Goal: Information Seeking & Learning: Find specific page/section

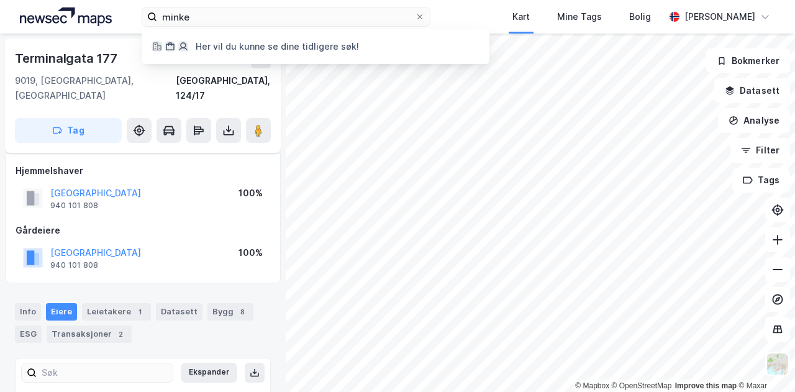
scroll to position [6, 0]
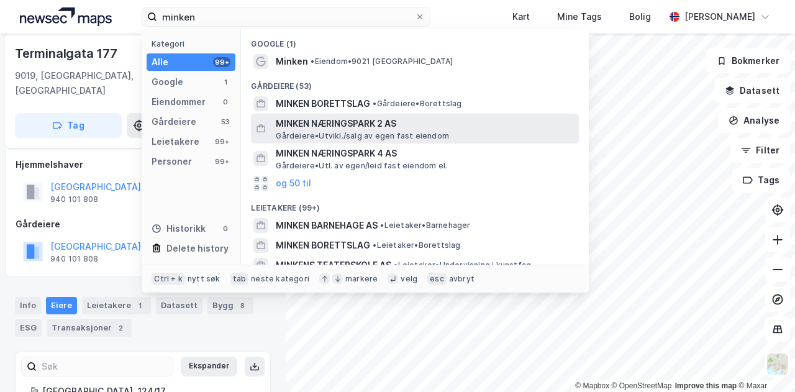
click at [300, 119] on span "MINKEN NÆRINGSPARK 2 AS" at bounding box center [425, 123] width 298 height 15
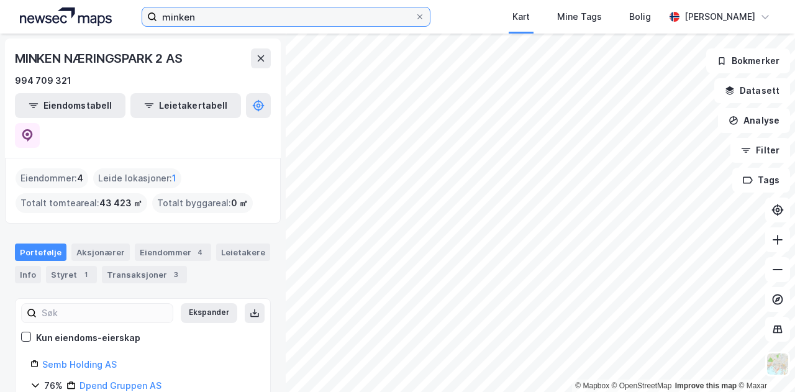
drag, startPoint x: 571, startPoint y: 390, endPoint x: 196, endPoint y: 20, distance: 527.6
click at [196, 20] on input "minken" at bounding box center [286, 16] width 258 height 19
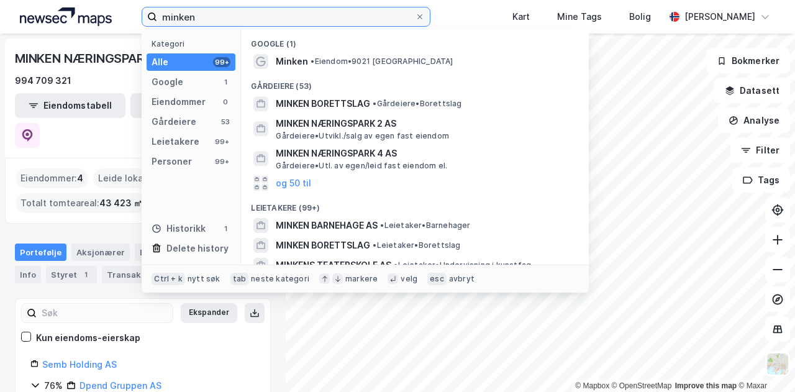
drag, startPoint x: 196, startPoint y: 20, endPoint x: 135, endPoint y: 14, distance: 60.5
click at [135, 14] on div "minken Kategori Alle 99+ Google 1 Eiendommer 0 Gårdeiere 53 Leietakere 99+ Pers…" at bounding box center [397, 17] width 795 height 34
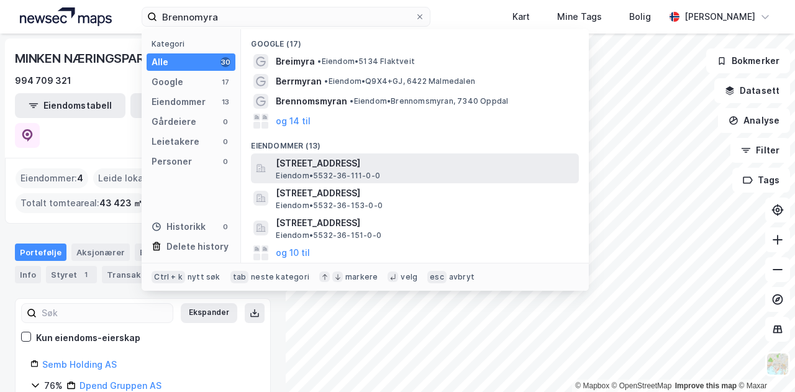
click at [285, 166] on span "[STREET_ADDRESS]" at bounding box center [425, 163] width 298 height 15
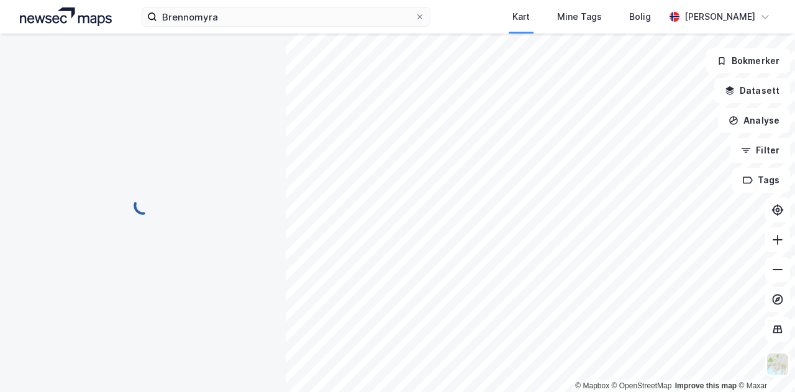
scroll to position [6, 0]
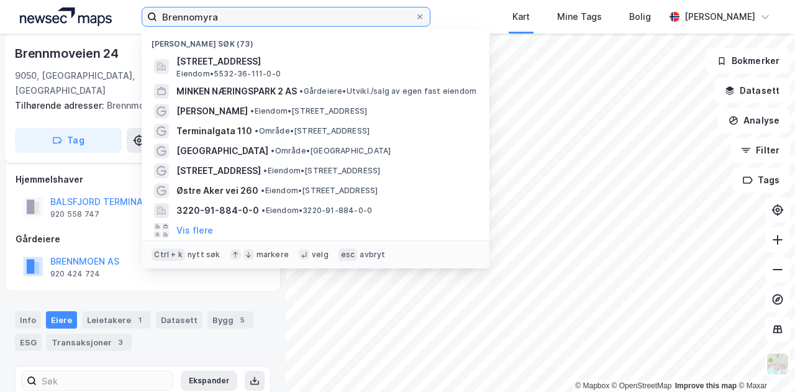
click at [232, 22] on input "Brennomyra" at bounding box center [286, 16] width 258 height 19
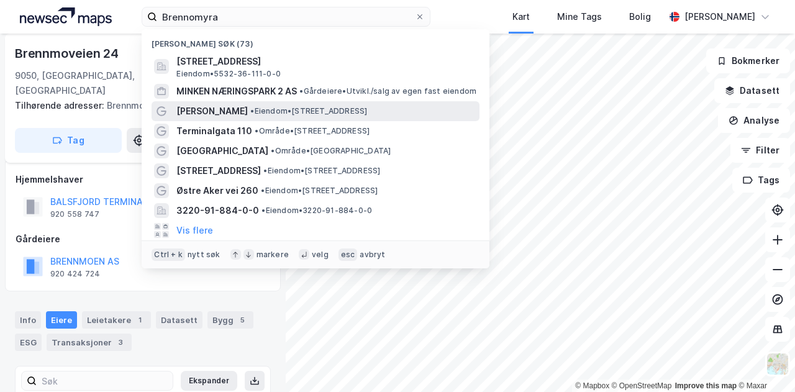
click at [211, 116] on span "[PERSON_NAME]" at bounding box center [211, 111] width 71 height 15
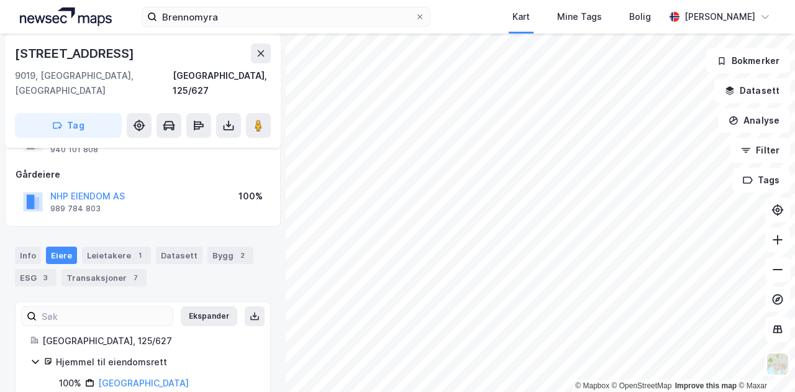
scroll to position [171, 0]
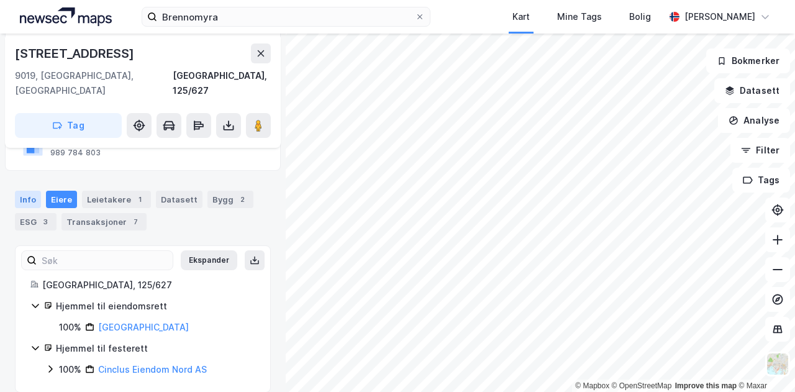
click at [27, 191] on div "Info" at bounding box center [28, 199] width 26 height 17
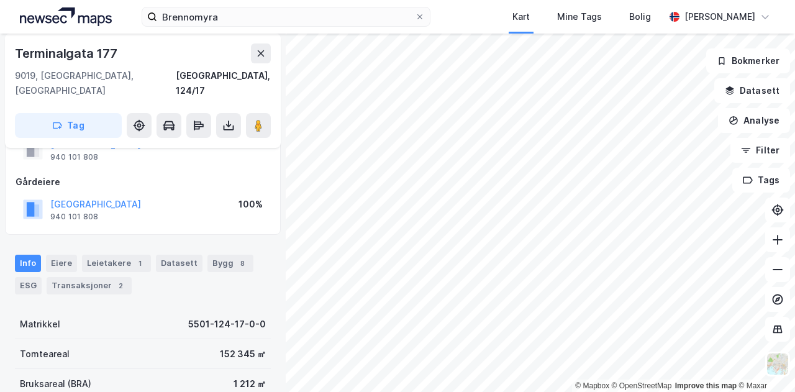
scroll to position [50, 0]
click at [621, 11] on div "Brennomyra Kart Mine Tags Bolig [PERSON_NAME] © Mapbox © OpenStreetMap Improve …" at bounding box center [397, 196] width 795 height 392
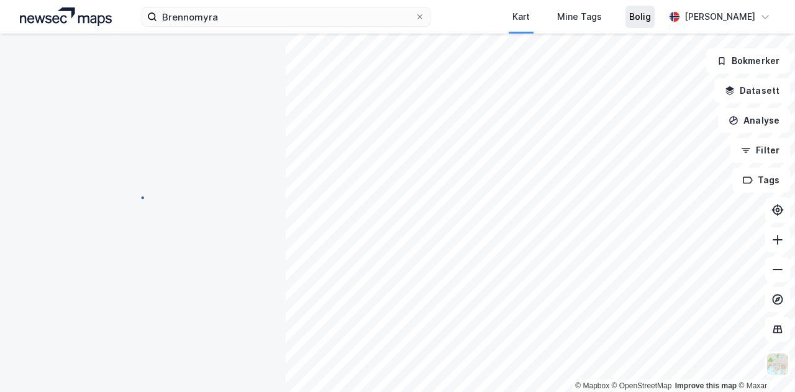
scroll to position [0, 0]
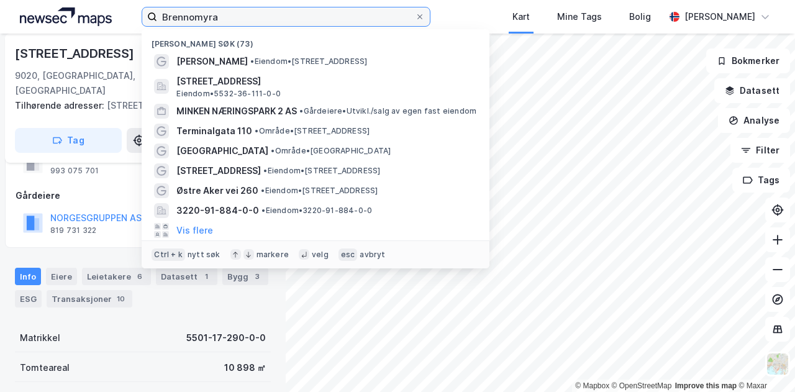
drag, startPoint x: 220, startPoint y: 16, endPoint x: 138, endPoint y: 11, distance: 81.5
click at [138, 11] on div "Brennomyra Nylige søk (73) [PERSON_NAME] • Eiendom • [STREET_ADDRESS] Eiendom •…" at bounding box center [397, 17] width 795 height 34
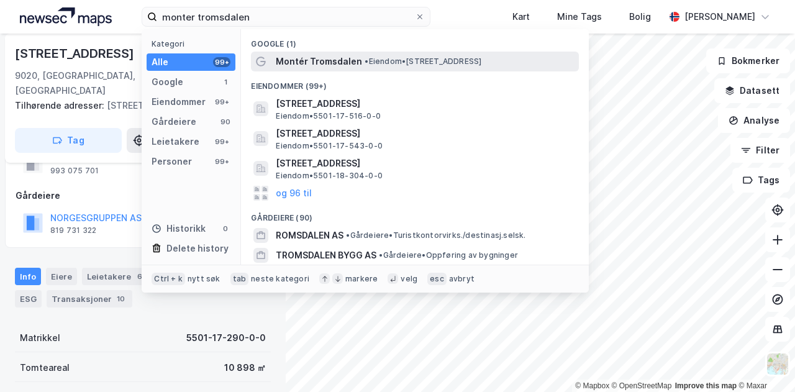
click at [310, 58] on span "Montér Tromsdalen" at bounding box center [319, 61] width 86 height 15
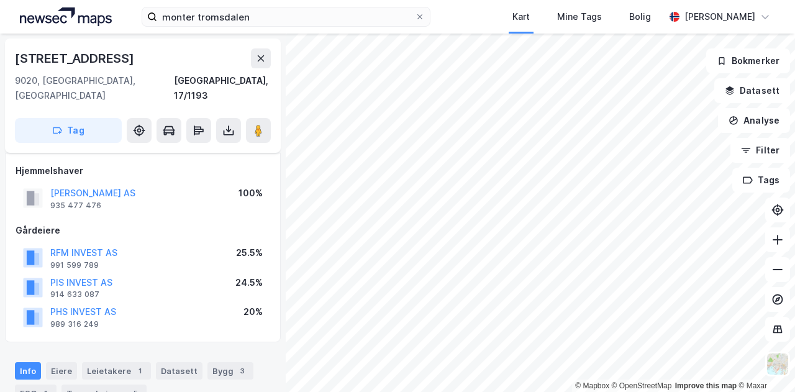
scroll to position [50, 0]
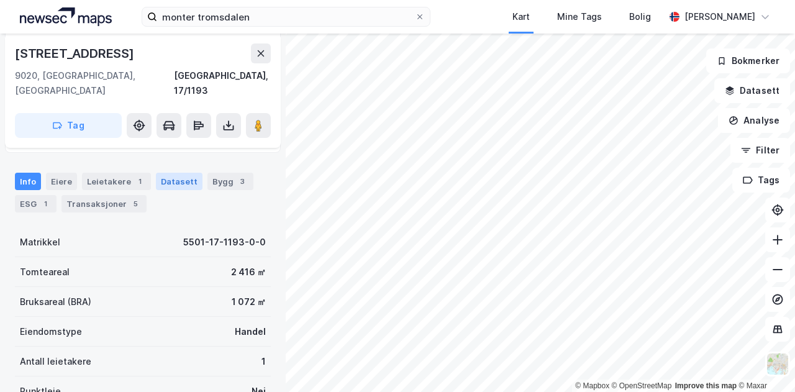
scroll to position [189, 0]
click at [58, 173] on div "Eiere" at bounding box center [61, 181] width 31 height 17
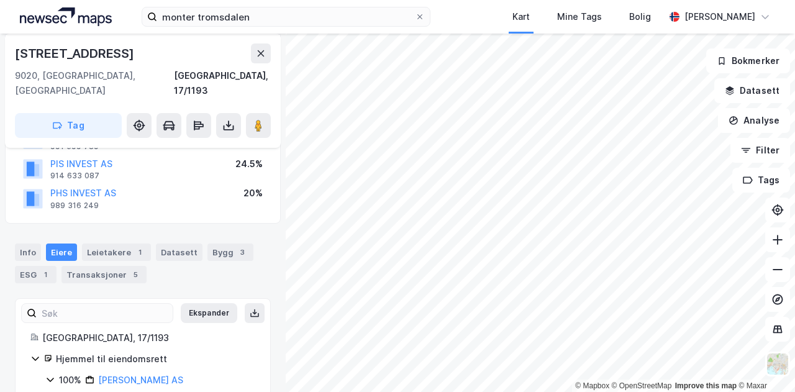
scroll to position [135, 0]
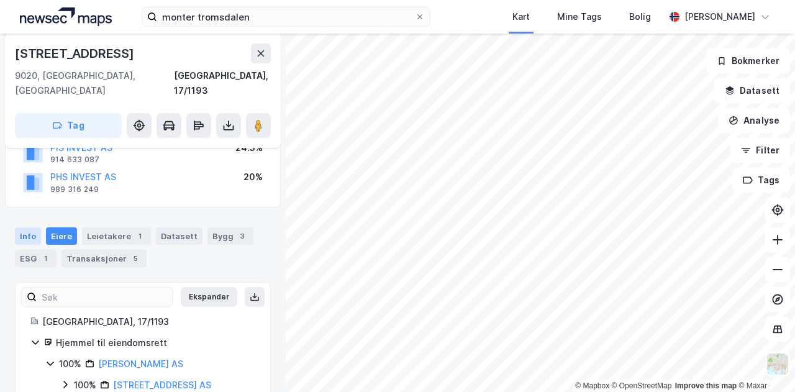
click at [25, 227] on div "Info" at bounding box center [28, 235] width 26 height 17
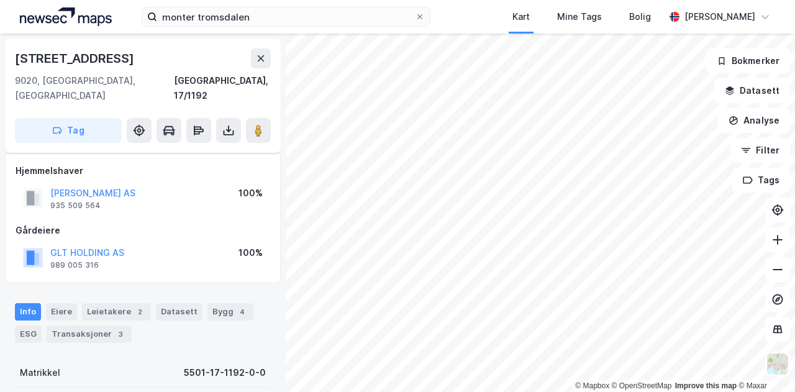
scroll to position [135, 0]
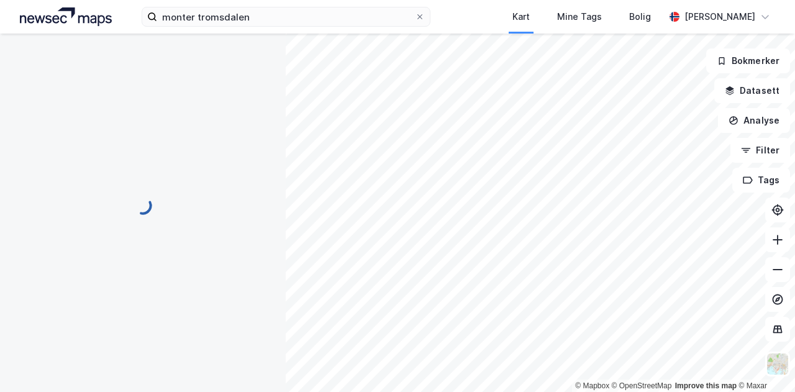
scroll to position [135, 0]
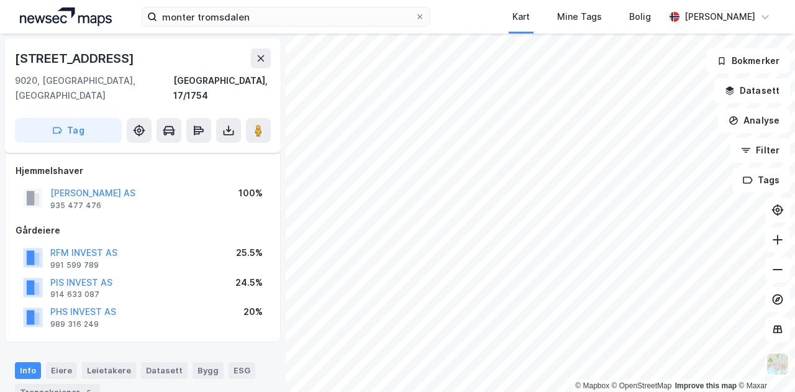
scroll to position [11, 0]
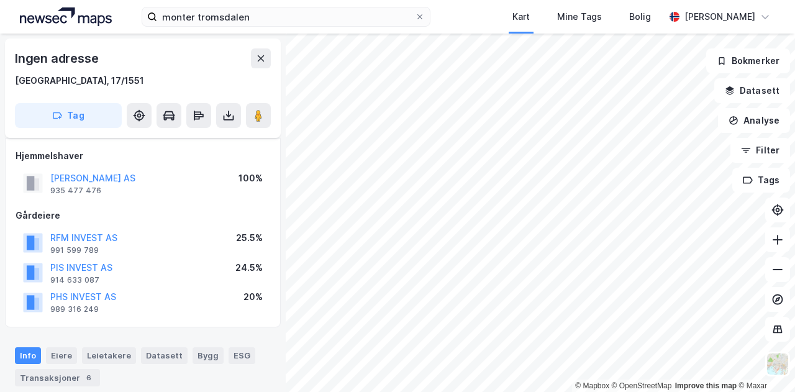
scroll to position [11, 0]
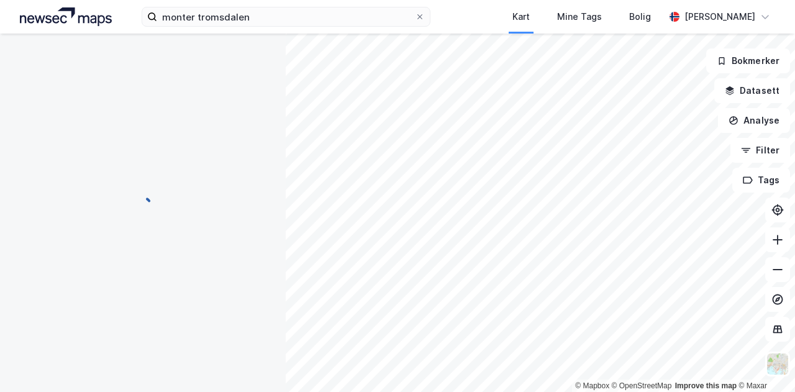
scroll to position [11, 0]
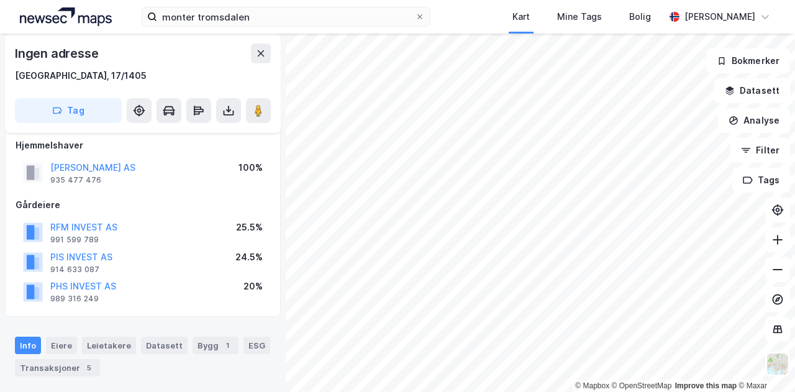
click at [375, 391] on html "monter tromsdalen Kart Mine Tags Bolig [PERSON_NAME] © Mapbox © OpenStreetMap I…" at bounding box center [397, 196] width 795 height 392
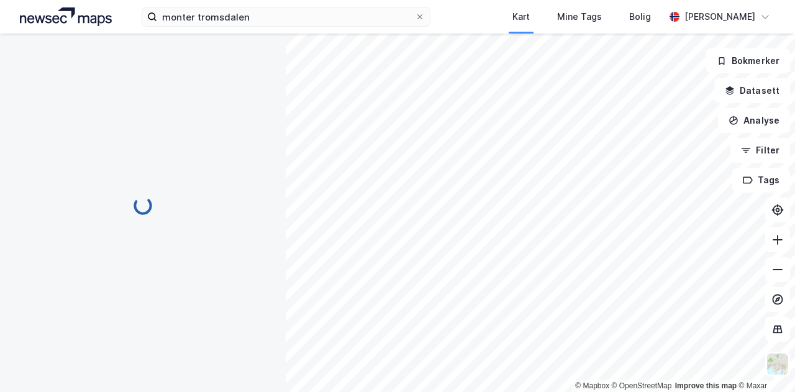
scroll to position [11, 0]
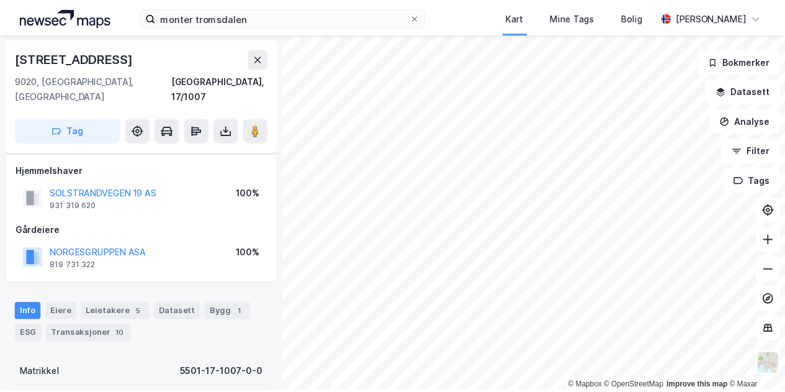
scroll to position [11, 0]
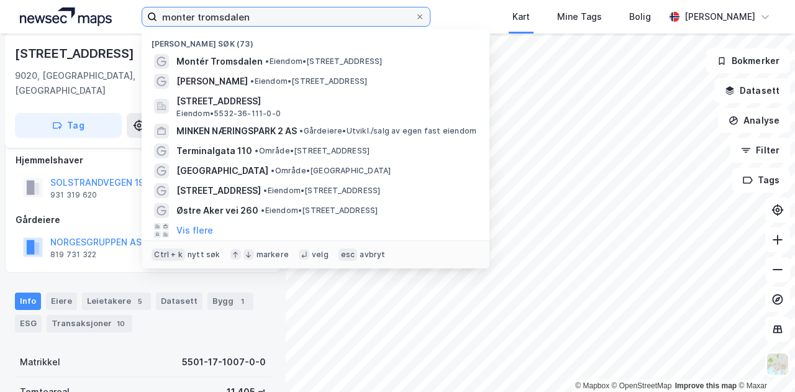
drag, startPoint x: 251, startPoint y: 17, endPoint x: 127, endPoint y: 3, distance: 124.9
click at [127, 3] on div "monter tromsdalen Nylige søk (73) [GEOGRAPHIC_DATA] • Eiendom • [STREET_ADDRESS…" at bounding box center [397, 17] width 795 height 34
type input "tomas"
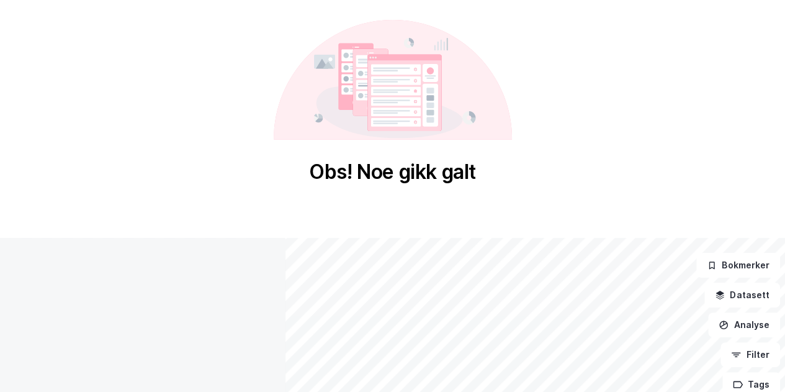
scroll to position [11, 0]
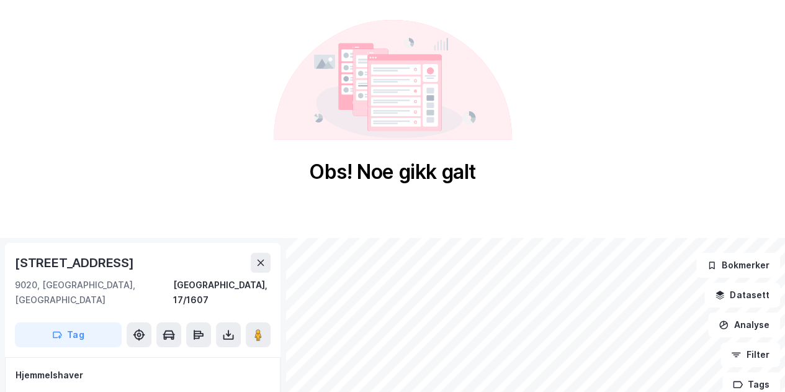
scroll to position [11, 0]
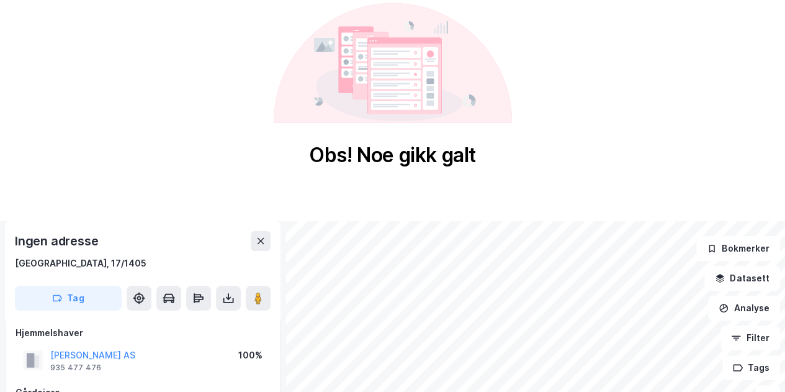
scroll to position [15, 0]
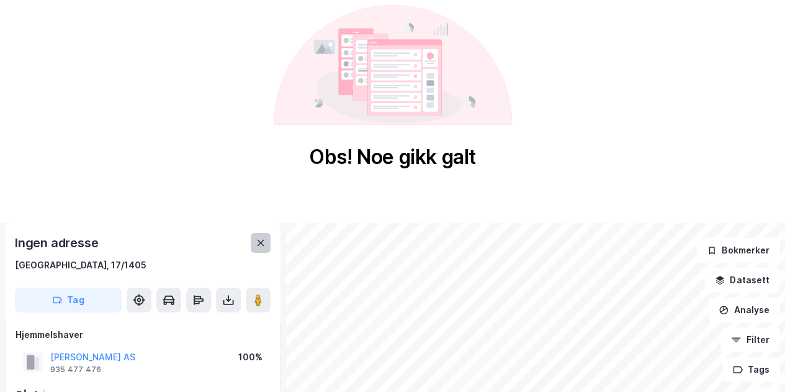
click at [263, 241] on icon at bounding box center [261, 243] width 10 height 10
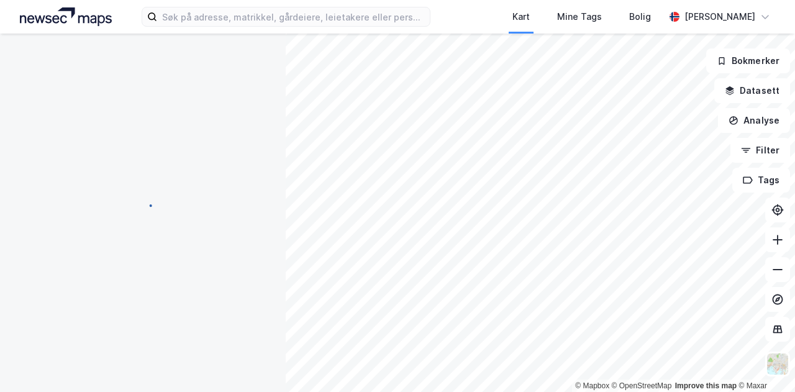
scroll to position [11, 0]
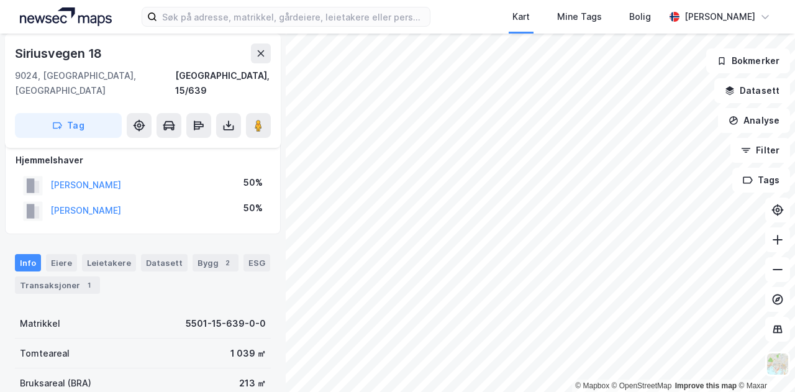
click at [785, 0] on html "Kart Mine Tags Bolig [PERSON_NAME] © Mapbox © OpenStreetMap Improve this map © …" at bounding box center [397, 196] width 795 height 392
click at [680, 0] on html "Kart Mine Tags Bolig [PERSON_NAME] © Mapbox © OpenStreetMap Improve this map © …" at bounding box center [397, 196] width 795 height 392
click at [567, 6] on div "Kart Mine Tags Bolig [PERSON_NAME] © Mapbox © OpenStreetMap Improve this map © …" at bounding box center [397, 196] width 795 height 392
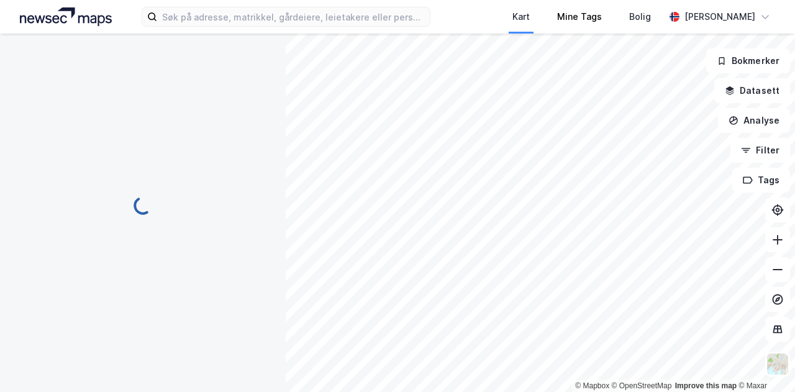
scroll to position [0, 0]
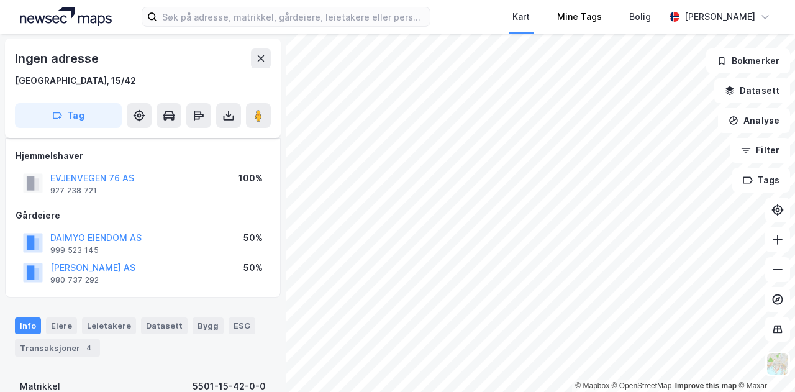
scroll to position [11, 0]
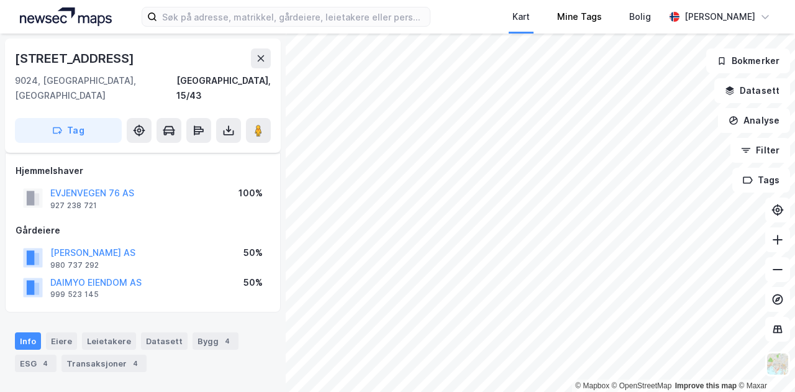
scroll to position [11, 0]
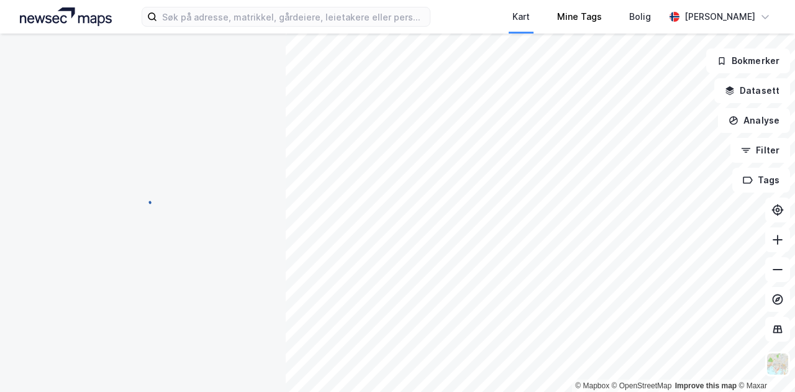
scroll to position [11, 0]
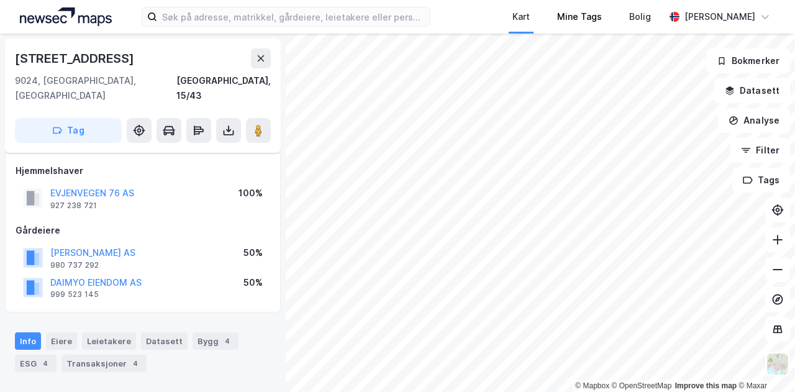
scroll to position [11, 0]
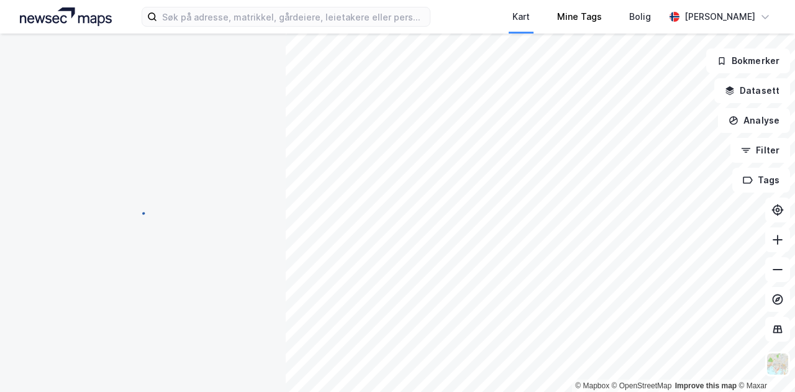
scroll to position [11, 0]
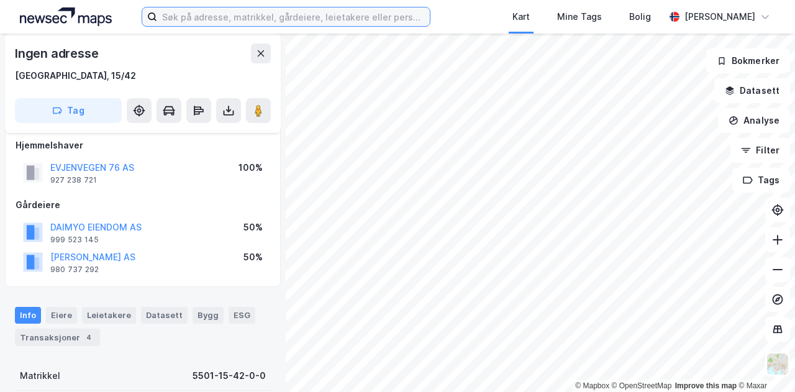
click at [309, 17] on input at bounding box center [293, 16] width 273 height 19
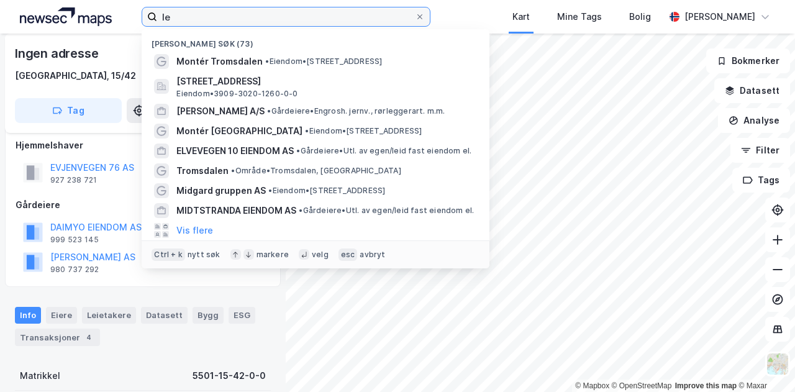
type input "l"
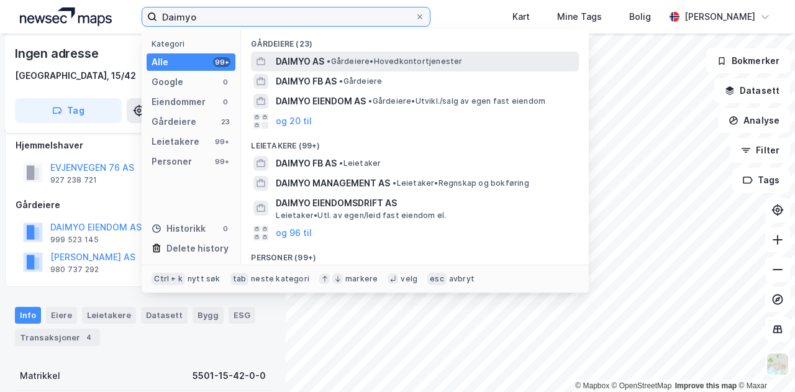
type input "Daimyo"
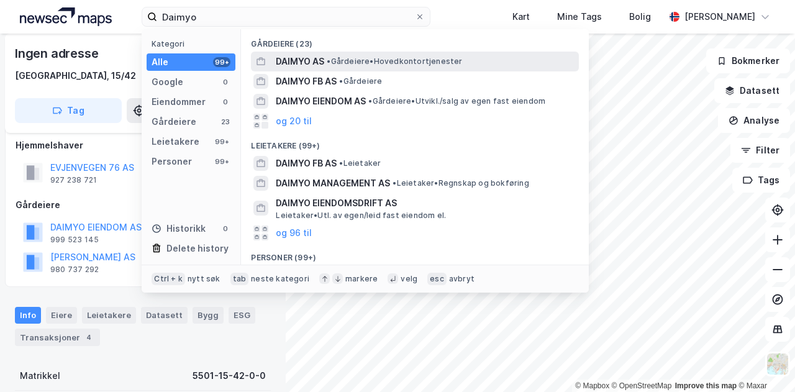
click at [293, 58] on span "DAIMYO AS" at bounding box center [300, 61] width 48 height 15
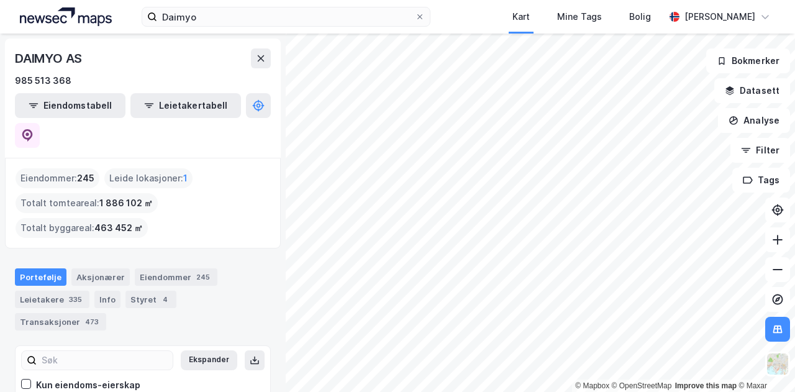
click at [530, 391] on html "Daimyo Kart Mine Tags Bolig [PERSON_NAME] © Mapbox © OpenStreetMap Improve this…" at bounding box center [397, 196] width 795 height 392
click at [499, 391] on html "Daimyo Kart Mine Tags Bolig [PERSON_NAME] © Mapbox © OpenStreetMap Improve this…" at bounding box center [397, 196] width 795 height 392
click at [416, 18] on icon at bounding box center [419, 16] width 7 height 7
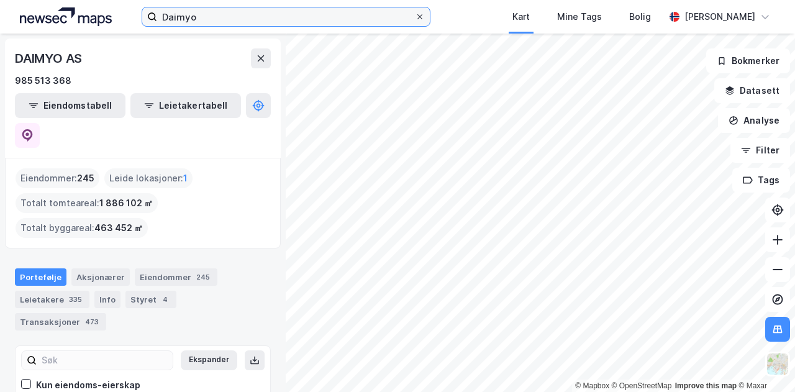
click at [411, 18] on input "Daimyo" at bounding box center [286, 16] width 258 height 19
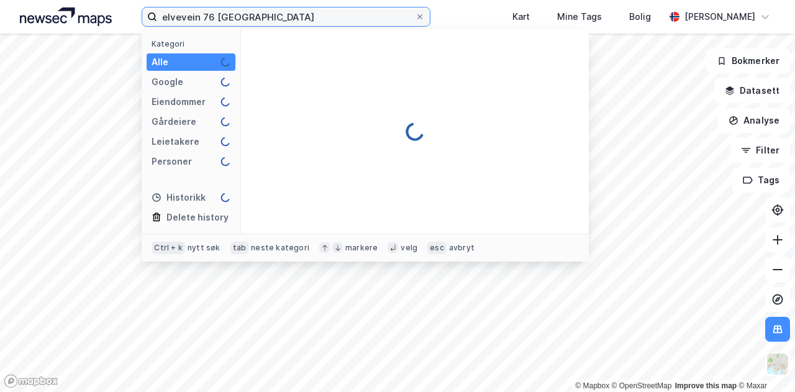
type input "elvevein 76 [GEOGRAPHIC_DATA]"
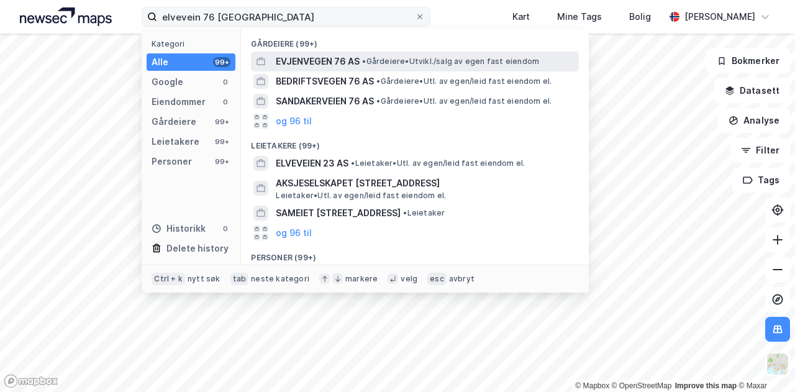
click at [326, 61] on span "EVJENVEGEN 76 AS" at bounding box center [318, 61] width 84 height 15
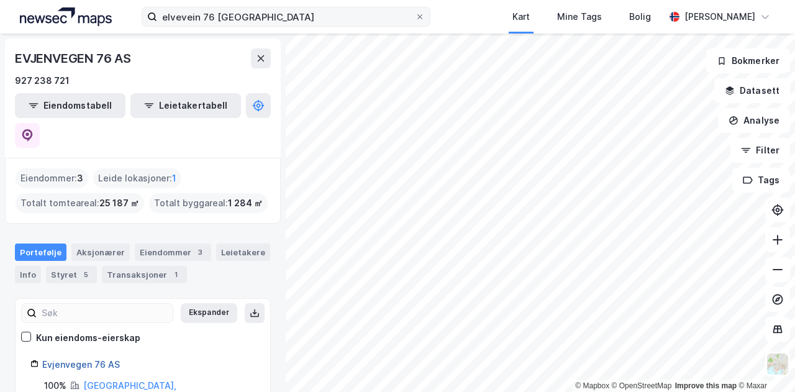
click at [75, 359] on link "Evjenvegen 76 AS" at bounding box center [81, 364] width 78 height 11
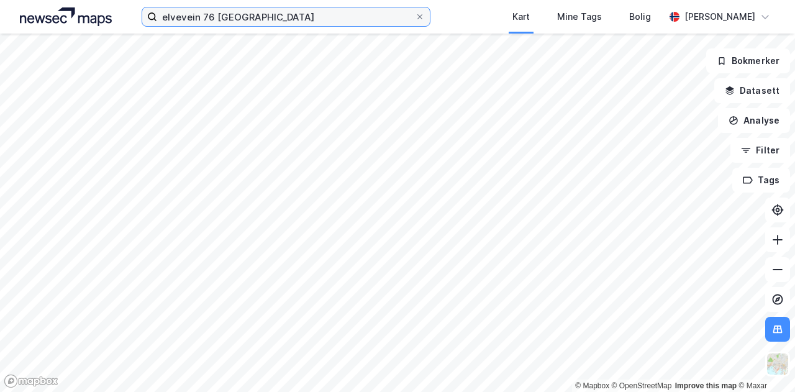
click at [257, 18] on input "elvevein 76 [GEOGRAPHIC_DATA]" at bounding box center [286, 16] width 258 height 19
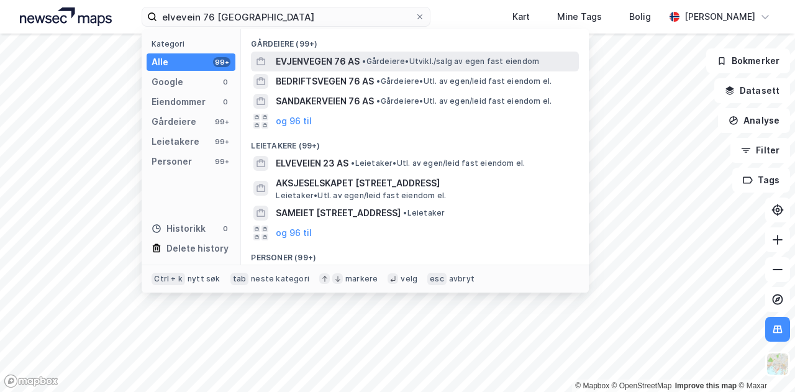
click at [312, 58] on span "EVJENVEGEN 76 AS" at bounding box center [318, 61] width 84 height 15
